Goal: Information Seeking & Learning: Learn about a topic

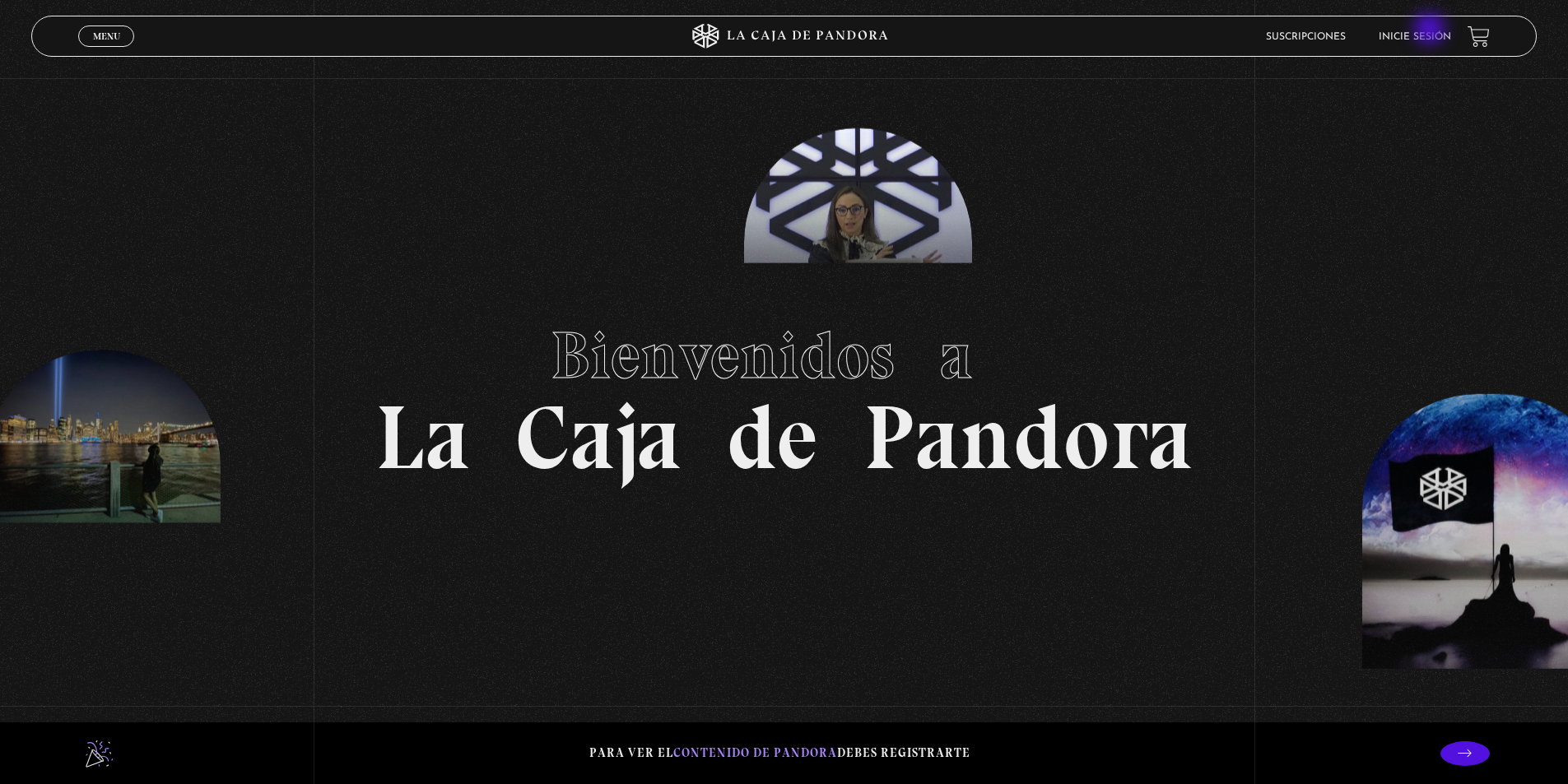
click at [1432, 30] on li "Inicie sesión" at bounding box center [1416, 36] width 73 height 25
click at [1420, 36] on link "Inicie sesión" at bounding box center [1416, 37] width 73 height 10
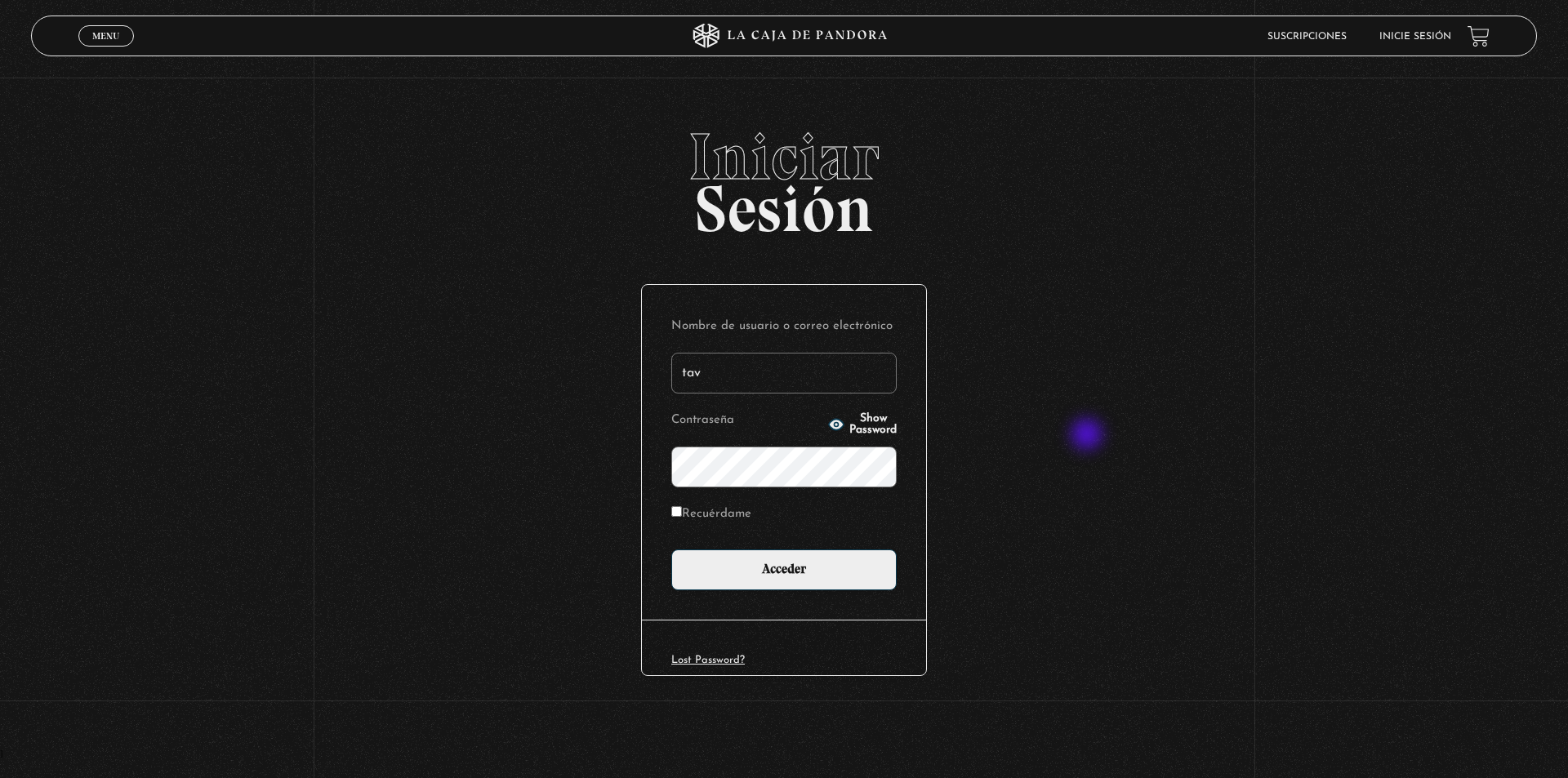
type input "tavilo25@gmail.com"
click at [870, 424] on span "Show Password" at bounding box center [873, 424] width 47 height 23
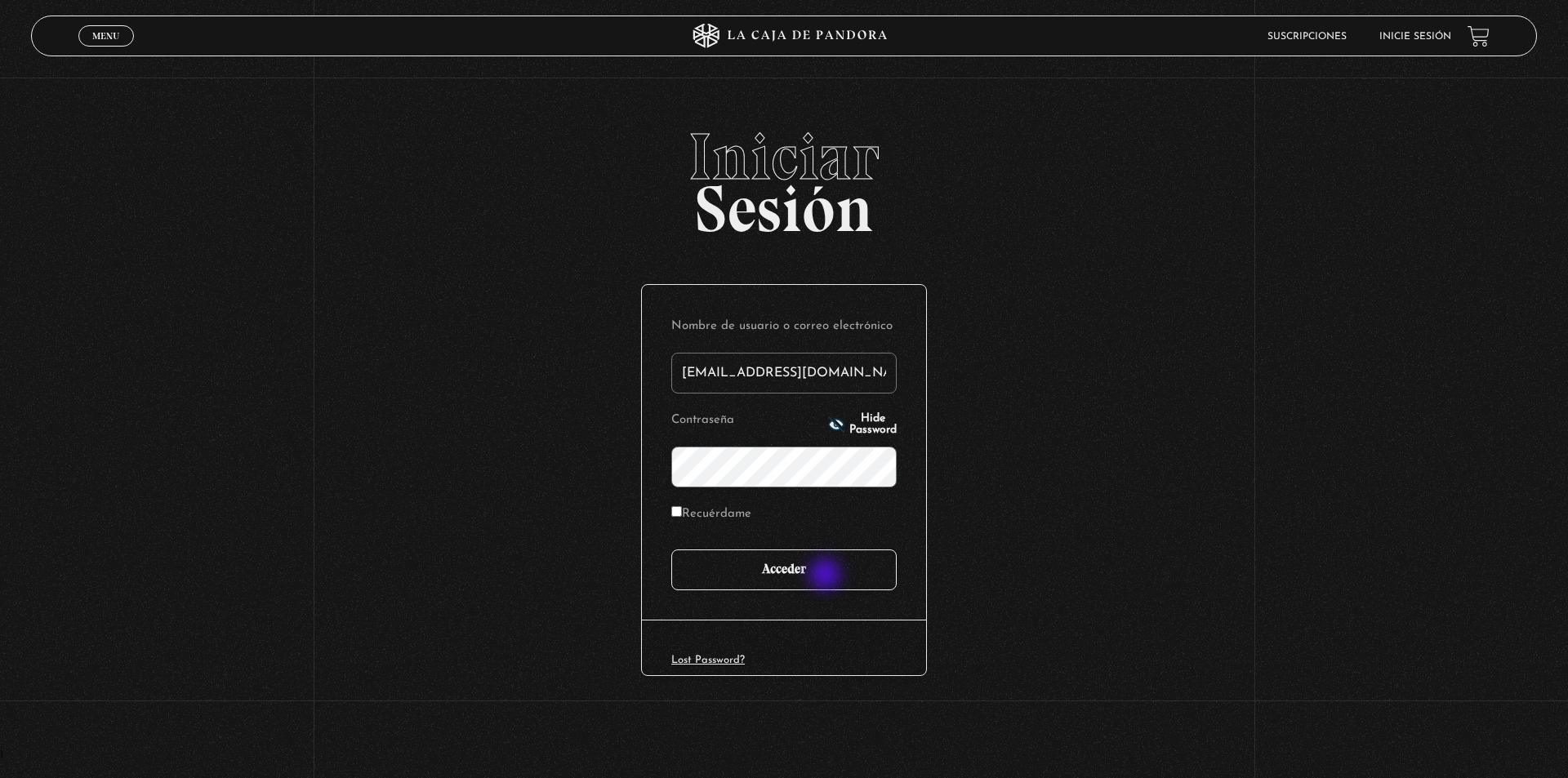
click at [827, 576] on input "Acceder" at bounding box center [784, 570] width 226 height 41
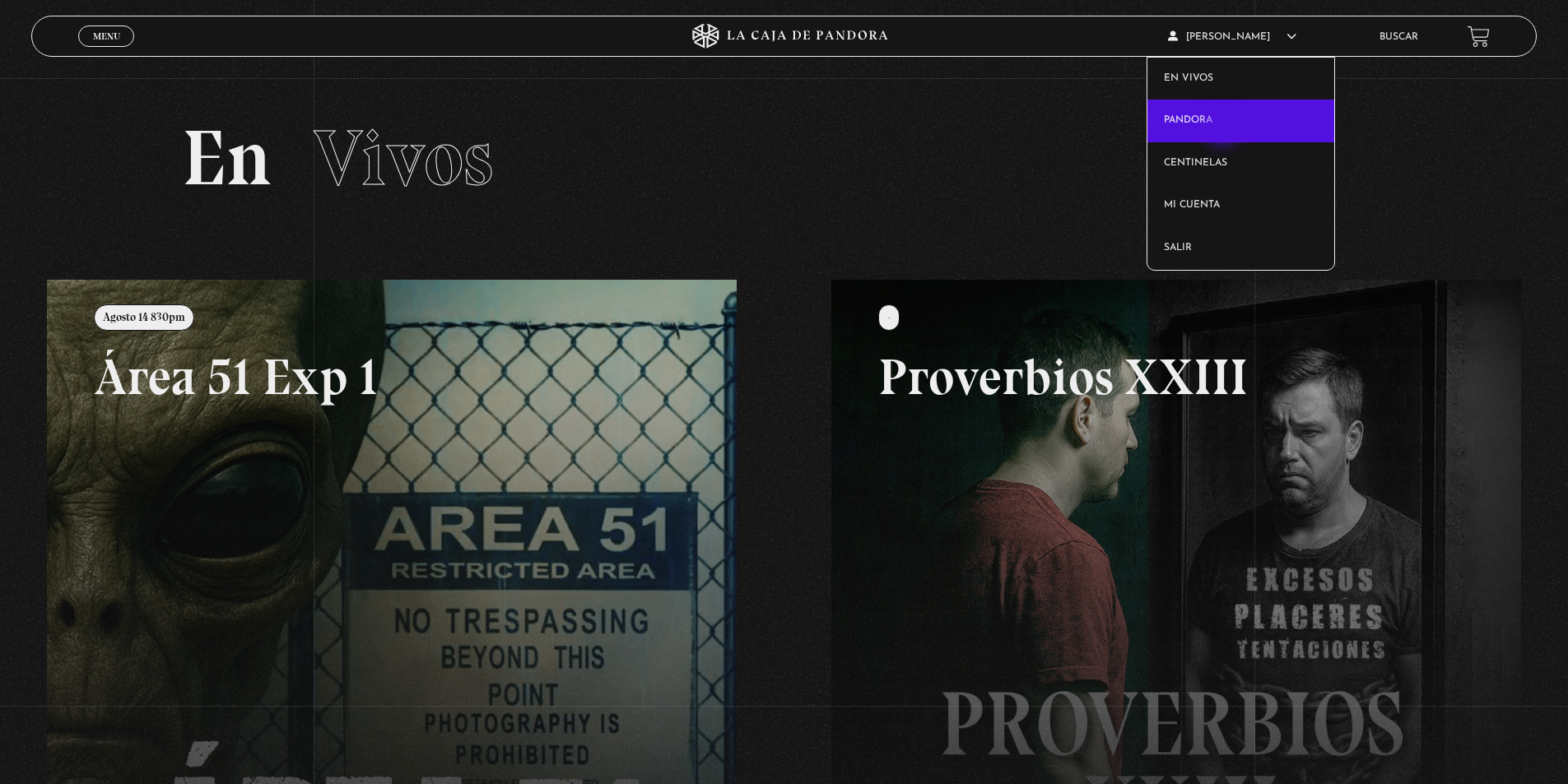
click at [1225, 130] on link "Pandora" at bounding box center [1241, 121] width 187 height 43
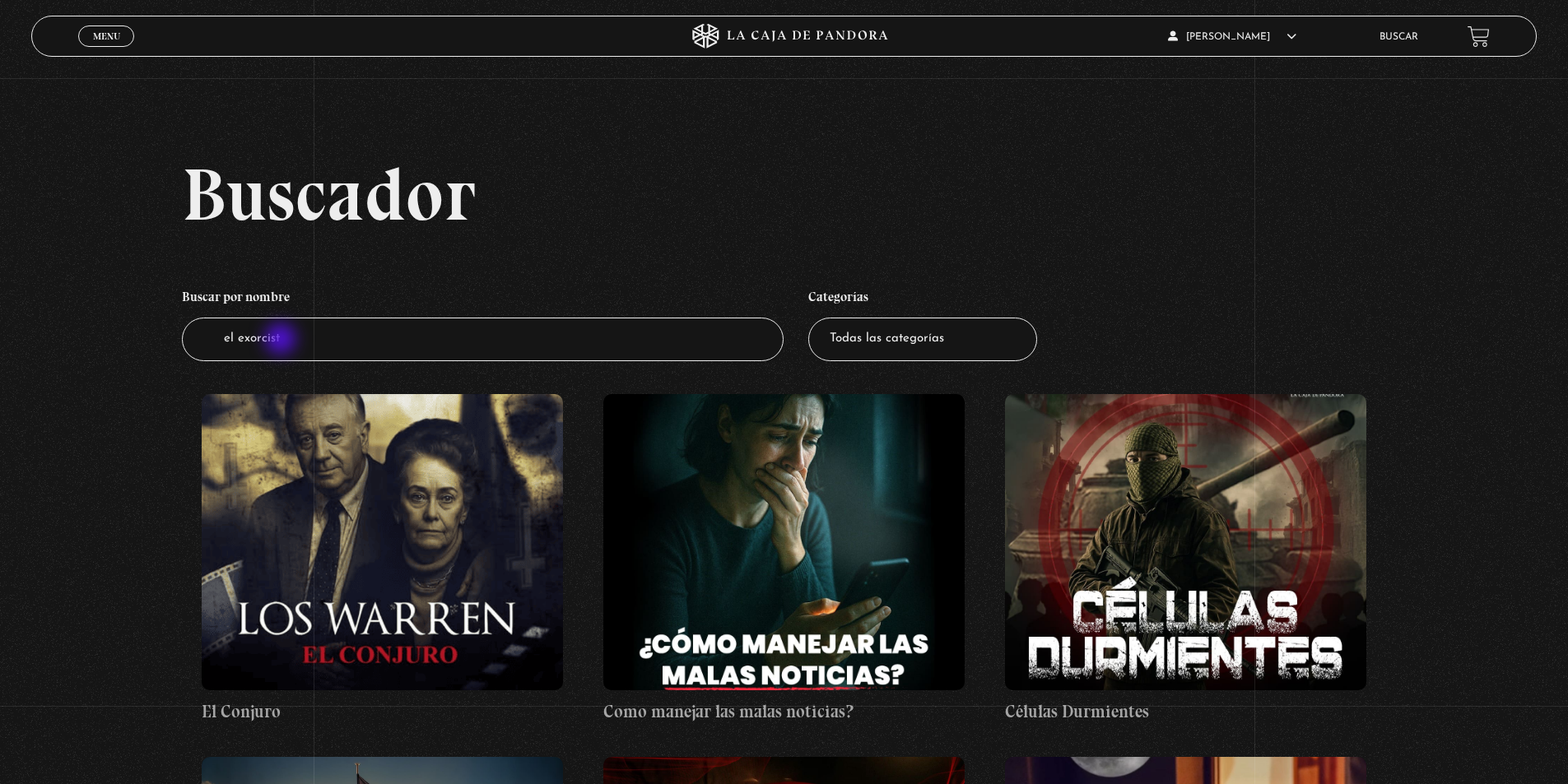
type input "el exorcista"
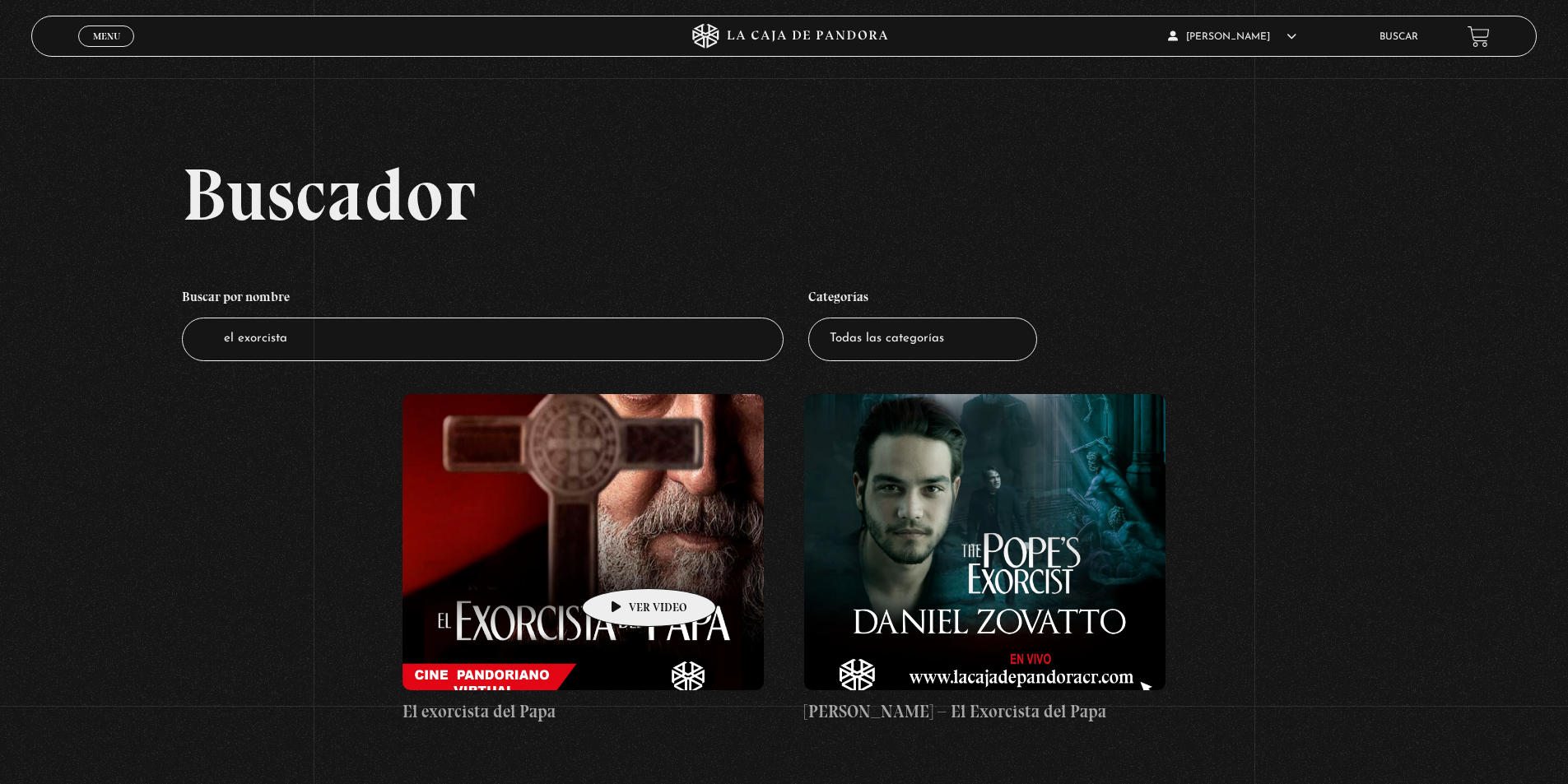
click at [623, 563] on figure at bounding box center [583, 542] width 361 height 296
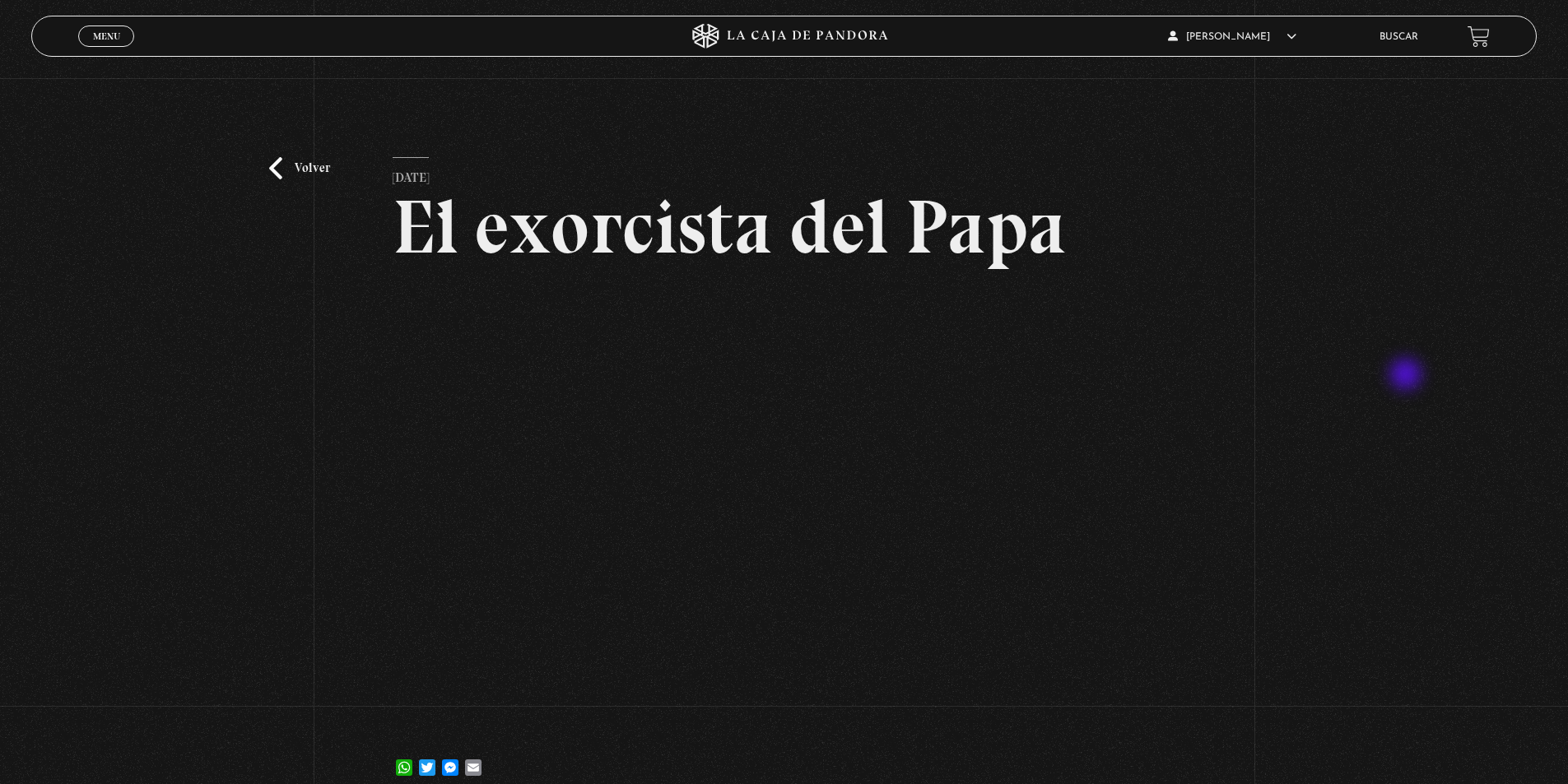
click at [1445, 343] on div "Volver [DATE] El exorcista del Papa WhatsApp Twitter Messenger Email" at bounding box center [784, 441] width 1568 height 727
